Goal: Use online tool/utility: Utilize a website feature to perform a specific function

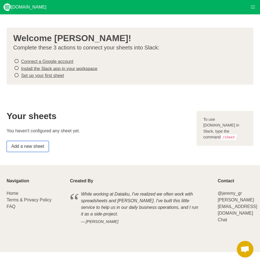
click at [38, 149] on link "Add a new sheet" at bounding box center [28, 146] width 42 height 11
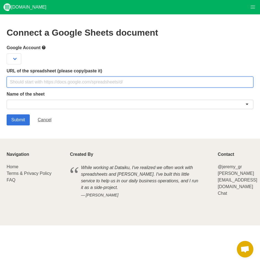
click at [75, 81] on input "text" at bounding box center [130, 82] width 247 height 11
paste input "[URL][DOMAIN_NAME]"
type input "[URL][DOMAIN_NAME]"
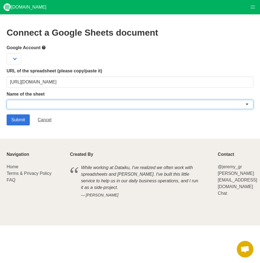
click at [67, 103] on div at bounding box center [130, 104] width 247 height 9
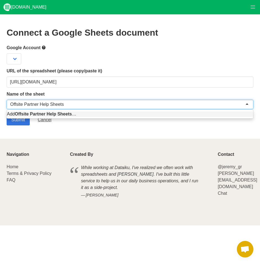
type input "Offsite Partner Help Sheet"
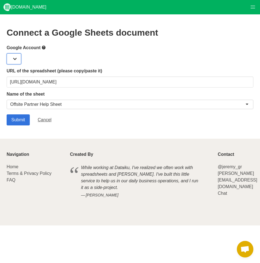
click at [15, 57] on select at bounding box center [14, 58] width 15 height 11
click at [16, 59] on select at bounding box center [14, 58] width 15 height 11
click at [18, 123] on input "Submit" at bounding box center [18, 119] width 23 height 11
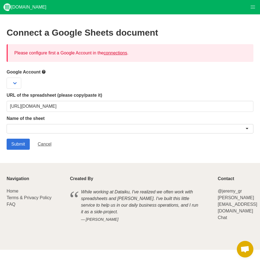
click at [23, 86] on div at bounding box center [130, 83] width 247 height 11
click at [14, 81] on select at bounding box center [14, 83] width 15 height 11
click at [14, 82] on select at bounding box center [14, 83] width 15 height 11
